Goal: Task Accomplishment & Management: Use online tool/utility

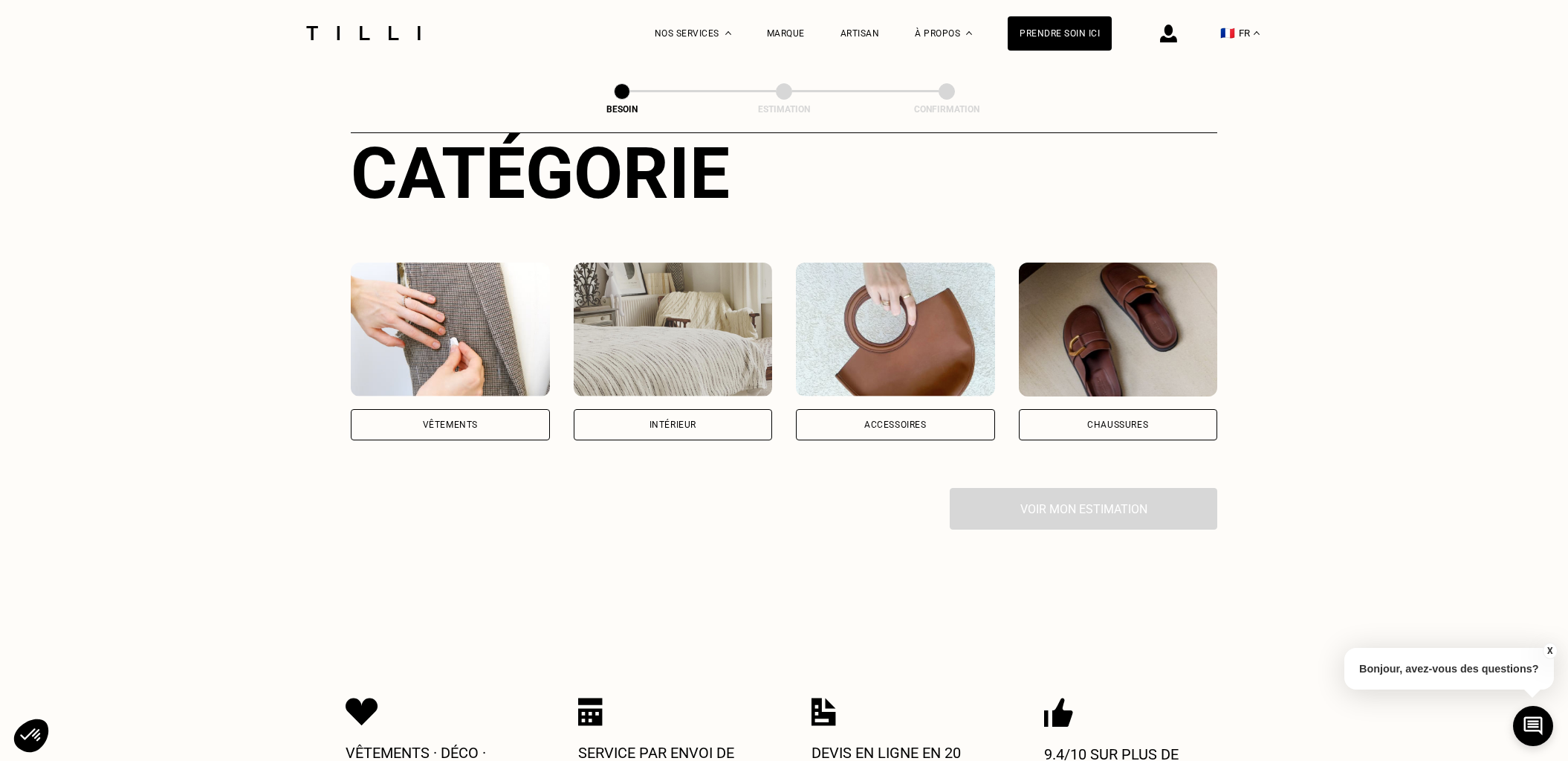
scroll to position [182, 0]
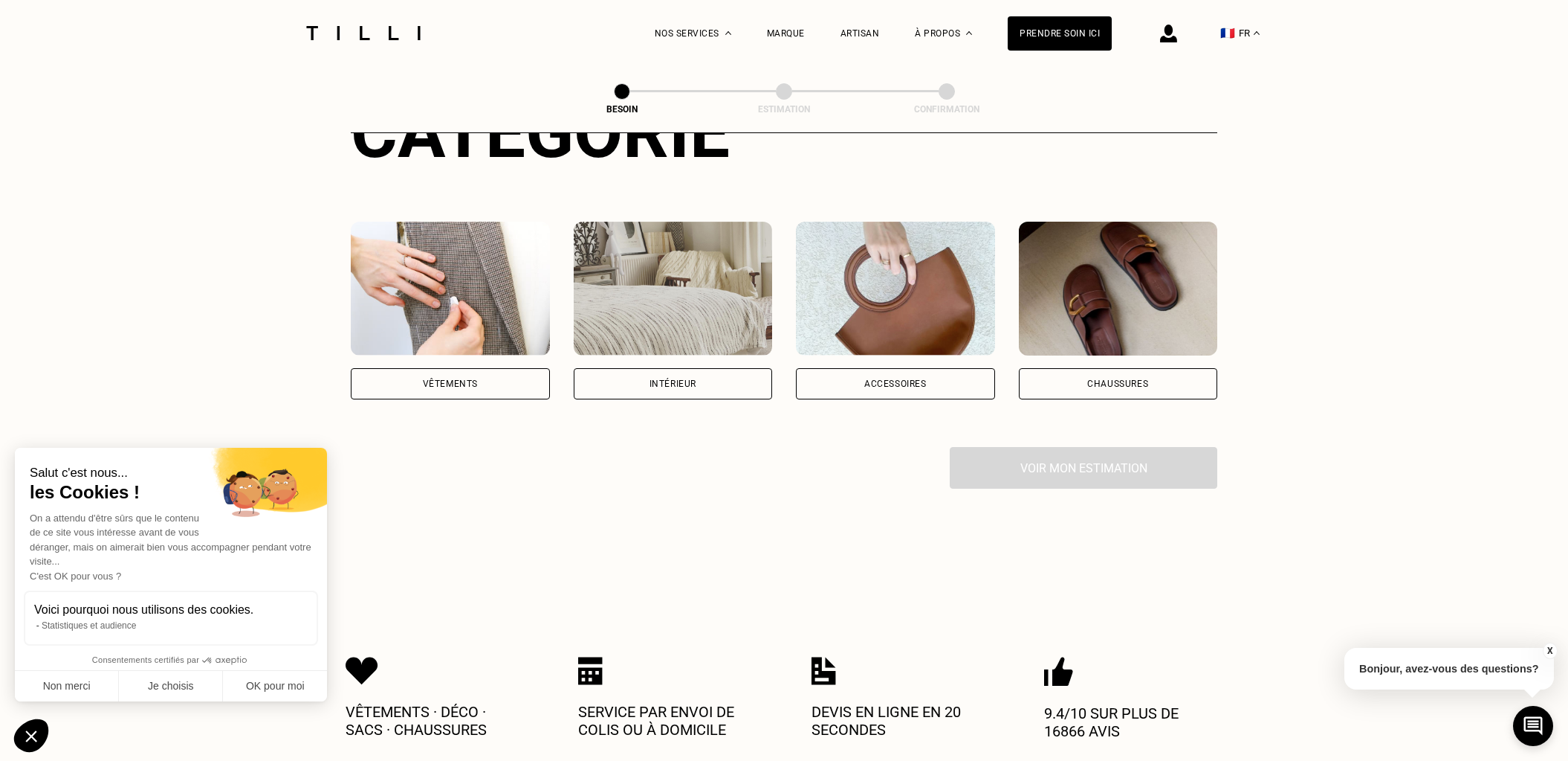
click at [711, 371] on div "Intérieur" at bounding box center [673, 384] width 199 height 32
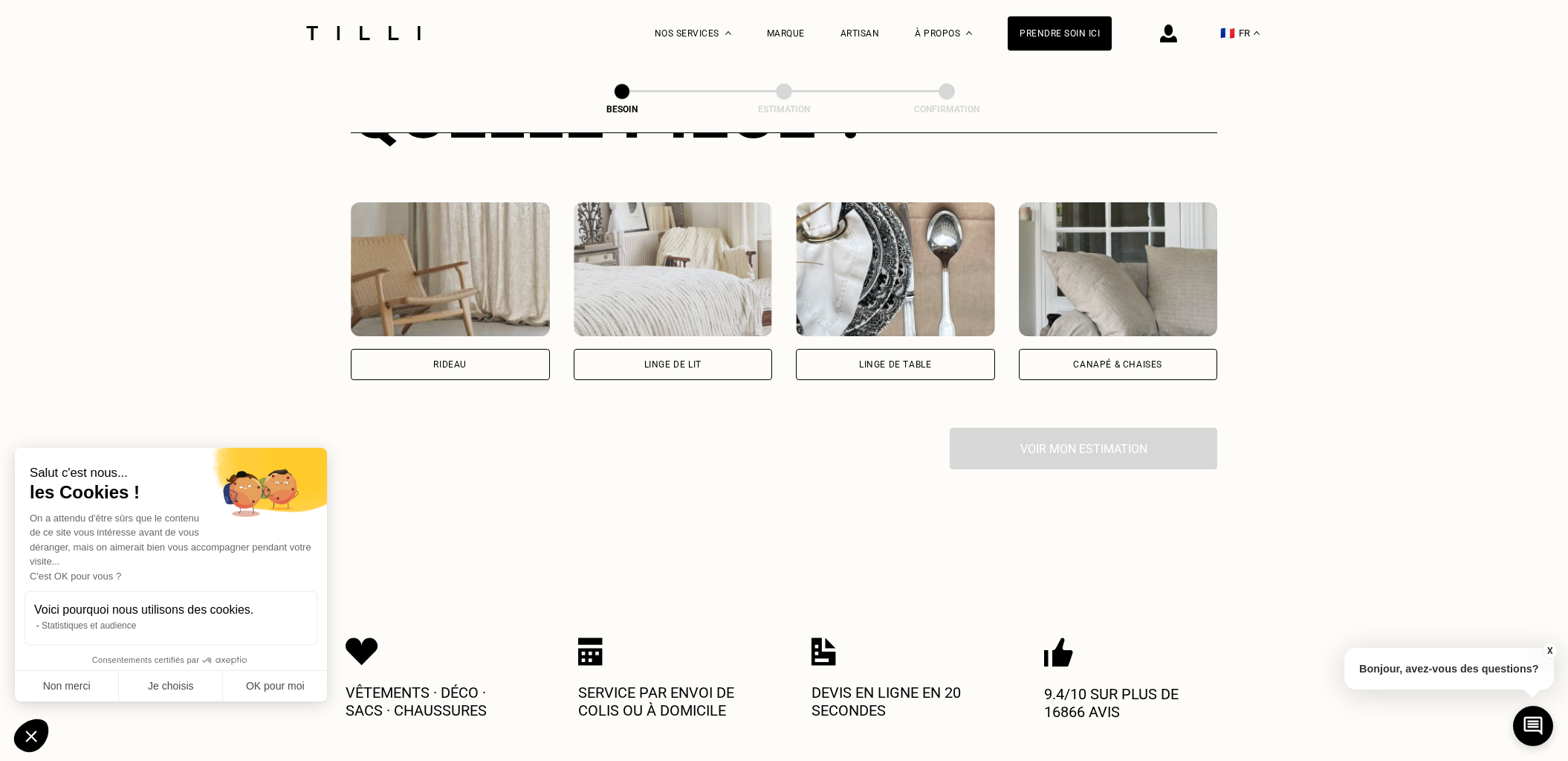
scroll to position [647, 0]
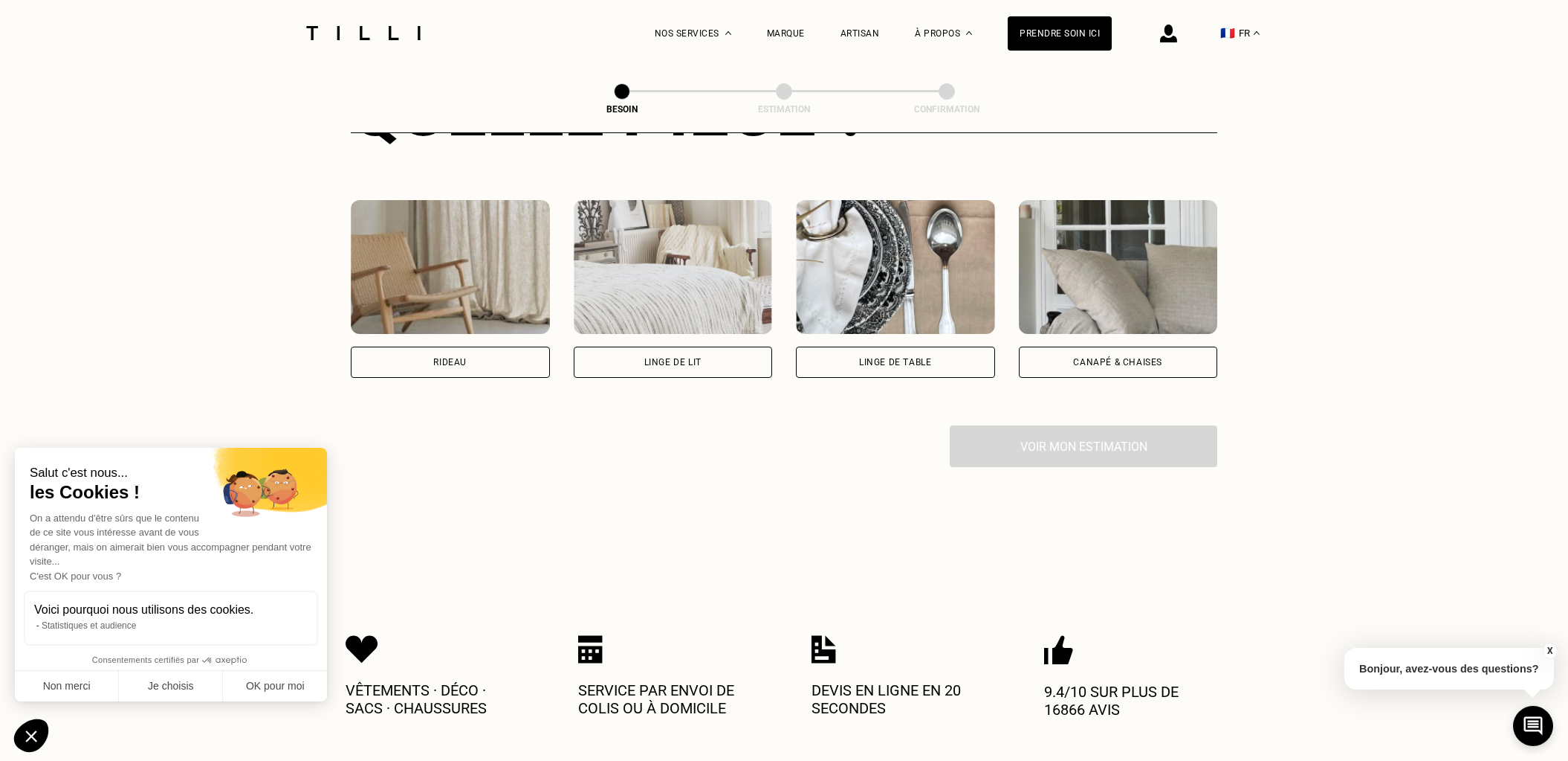
click at [445, 347] on div "Rideau" at bounding box center [451, 362] width 199 height 32
select select "FR"
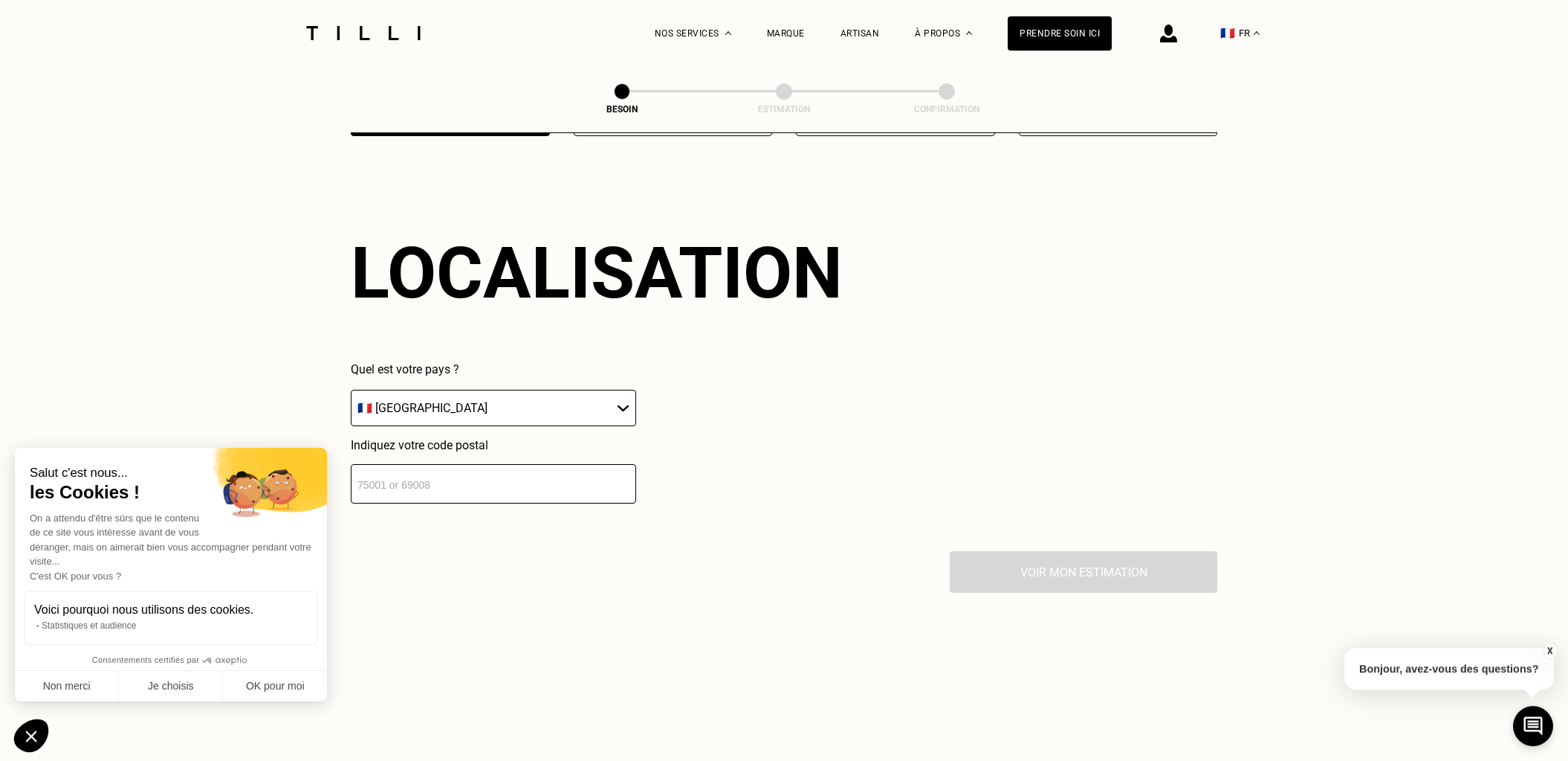
scroll to position [889, 0]
click at [433, 478] on input "number" at bounding box center [494, 483] width 286 height 40
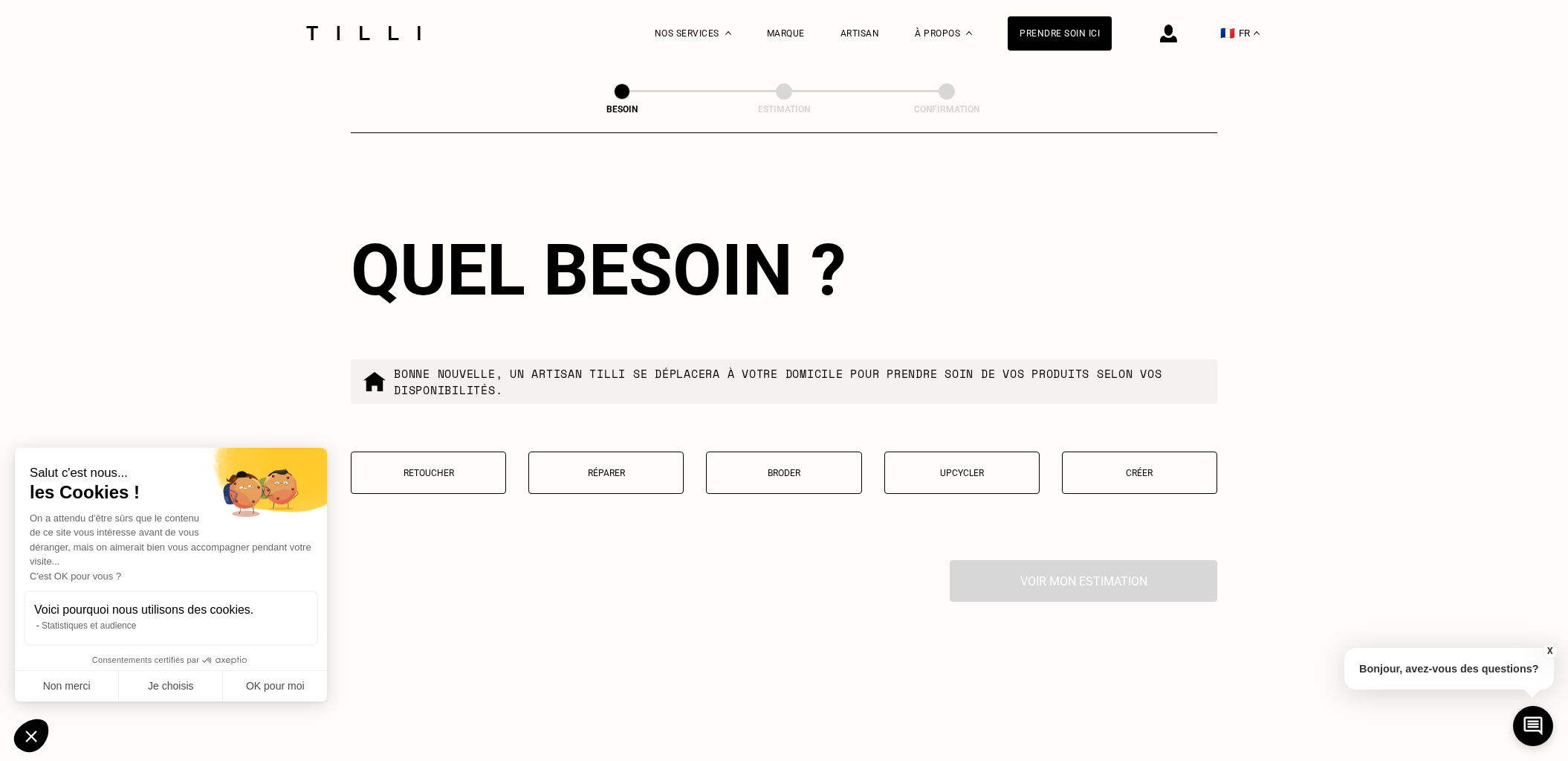
scroll to position [1259, 0]
type input "13100"
click at [447, 467] on p "Retoucher" at bounding box center [429, 472] width 139 height 11
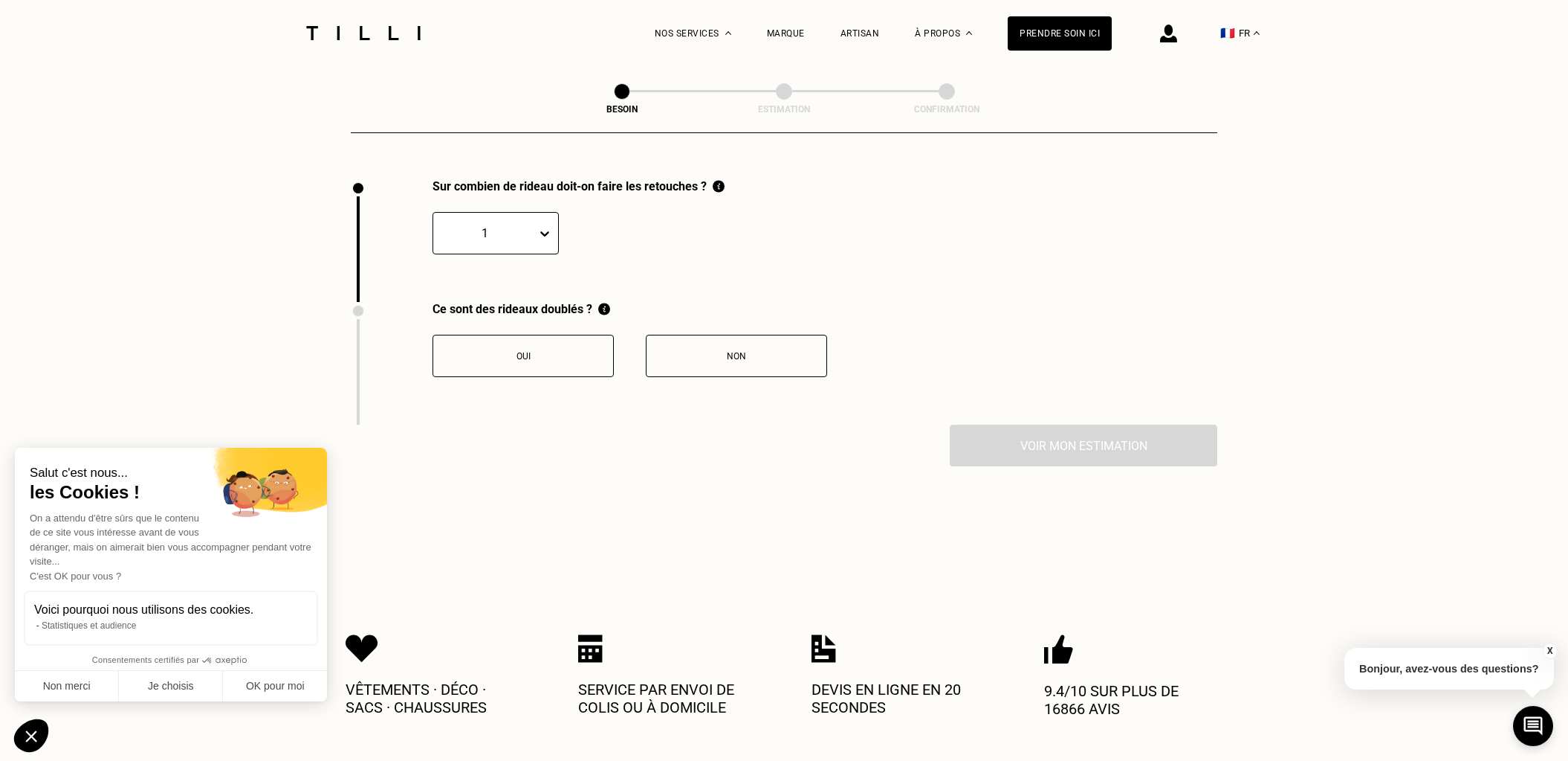
scroll to position [1641, 0]
click at [547, 225] on icon at bounding box center [545, 233] width 15 height 15
click at [476, 347] on div "4" at bounding box center [496, 359] width 126 height 27
click at [742, 335] on button "Non" at bounding box center [736, 355] width 182 height 42
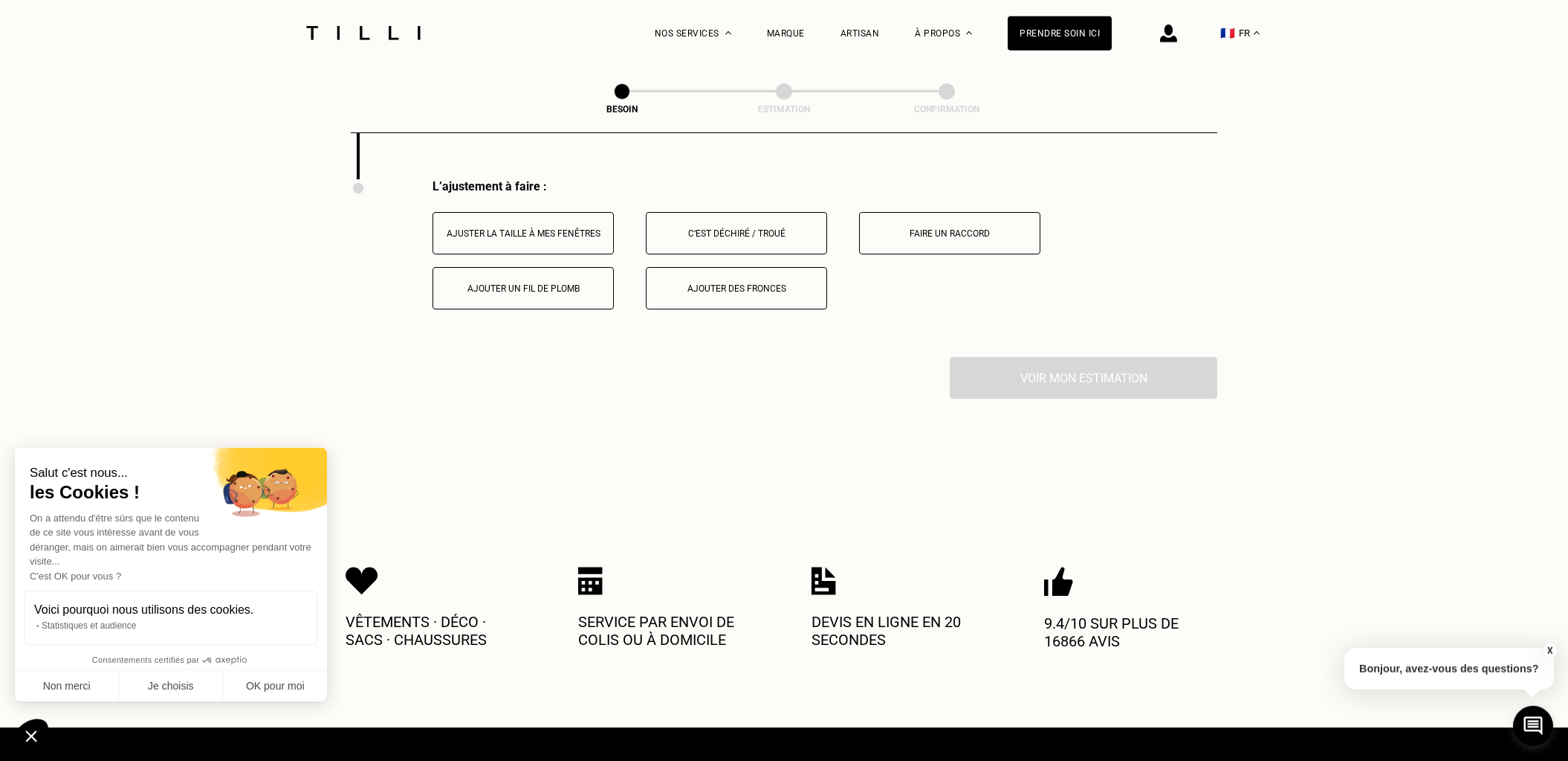
scroll to position [1886, 0]
click at [486, 228] on div "Ajuster la taille à mes fenêtres" at bounding box center [523, 233] width 165 height 11
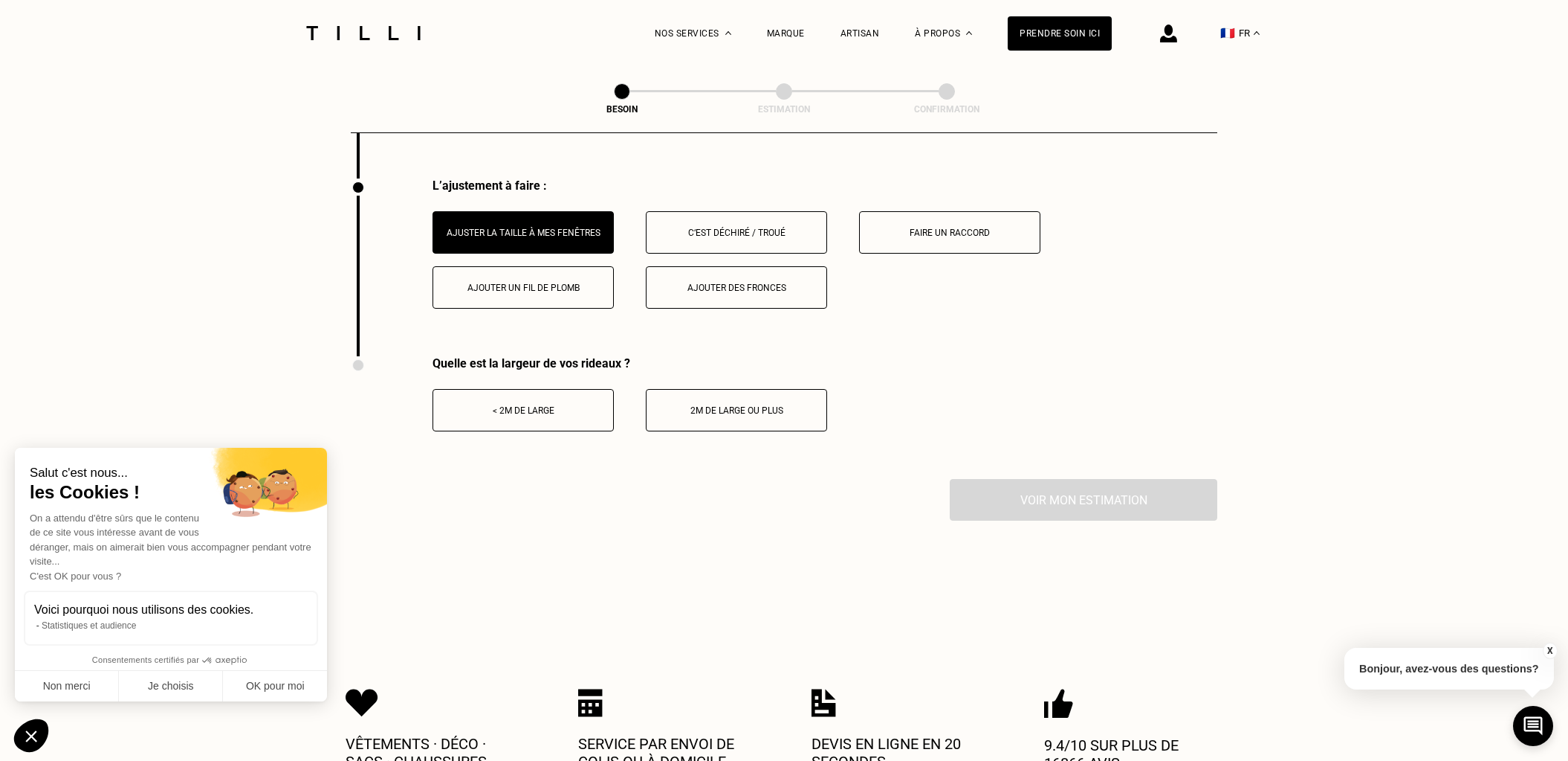
click at [519, 406] on div "< 2m de large" at bounding box center [523, 410] width 165 height 11
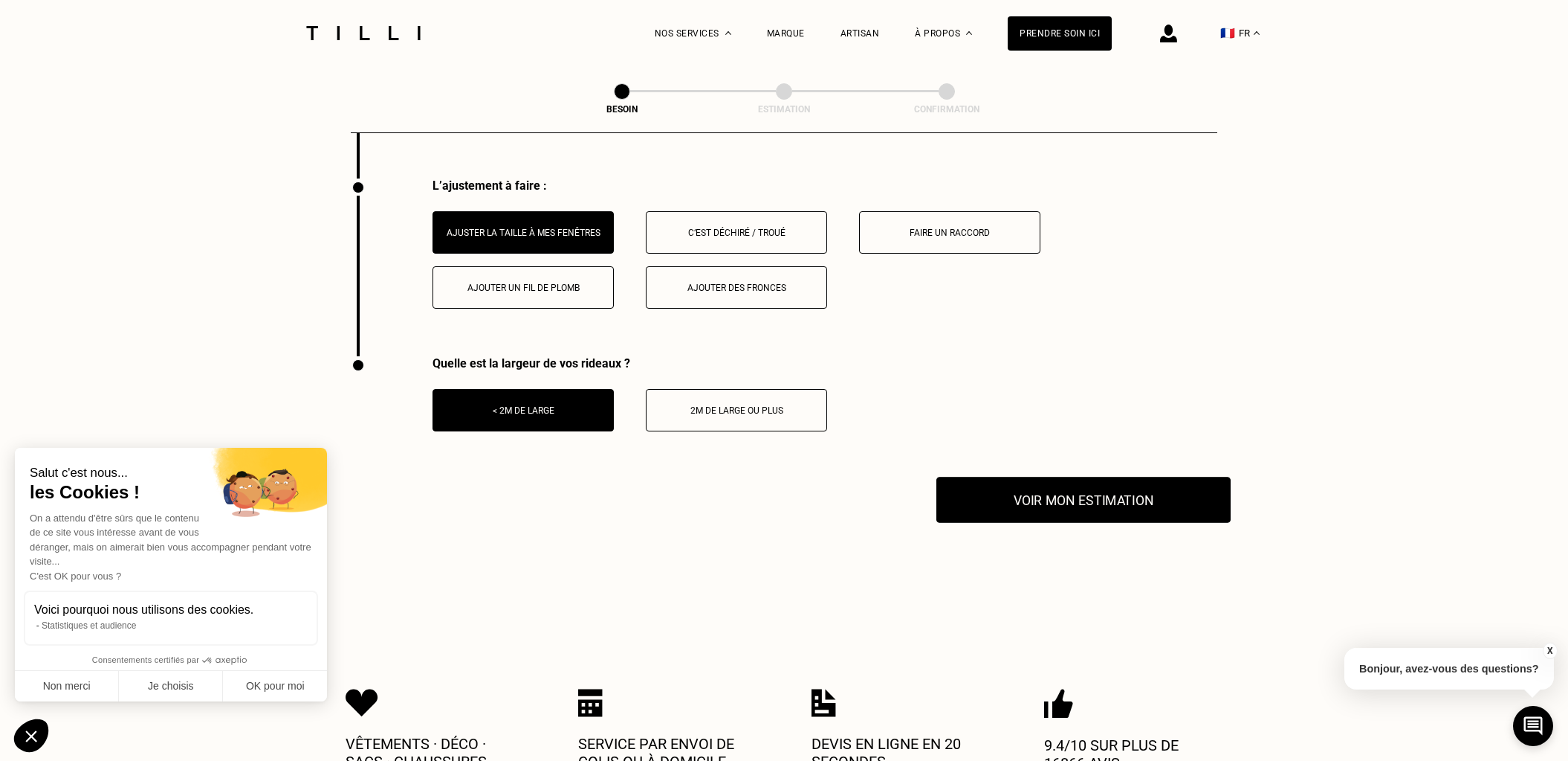
click at [1021, 481] on button "Voir mon estimation" at bounding box center [1084, 499] width 295 height 46
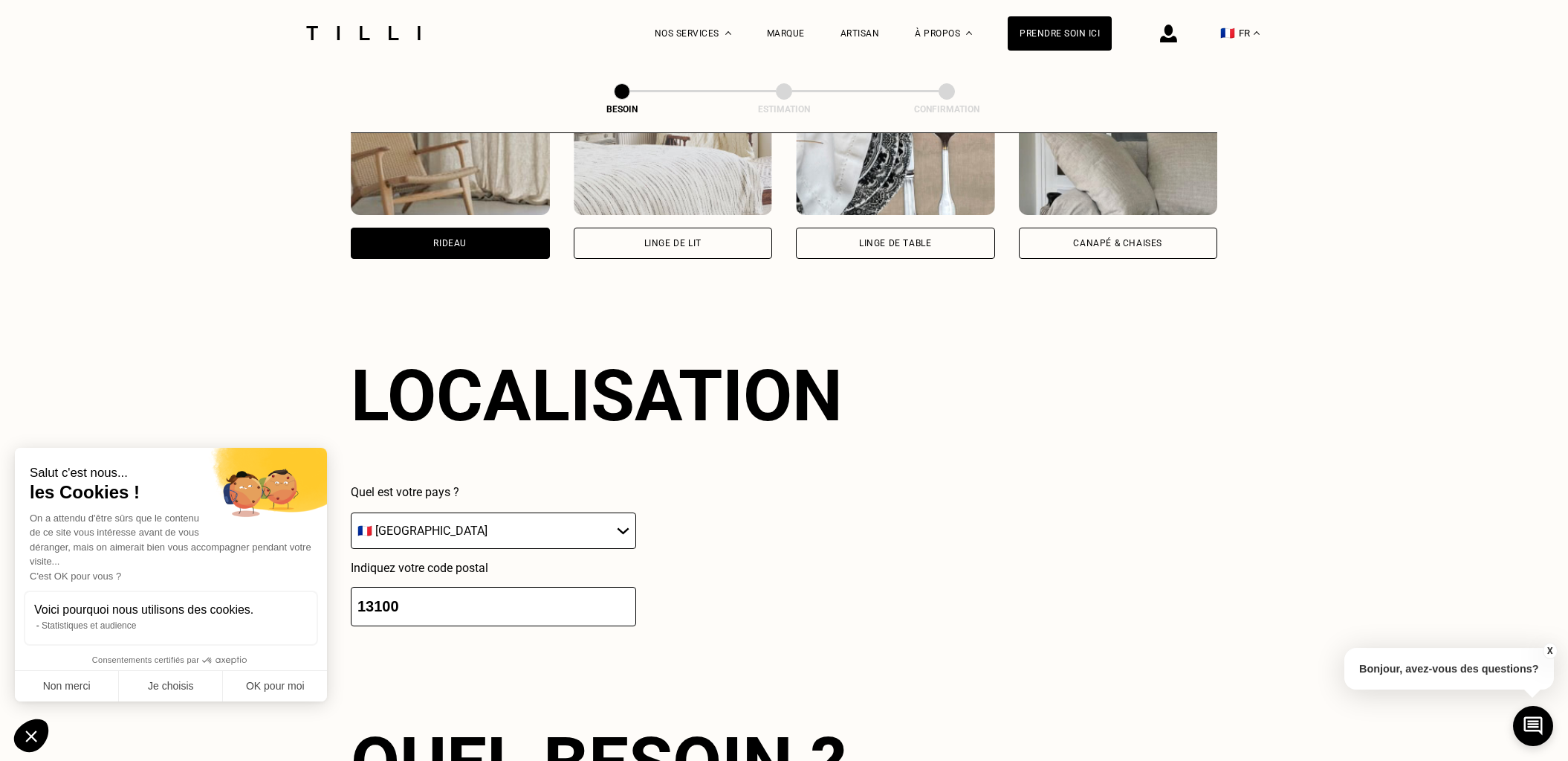
scroll to position [0, 0]
